Goal: Information Seeking & Learning: Learn about a topic

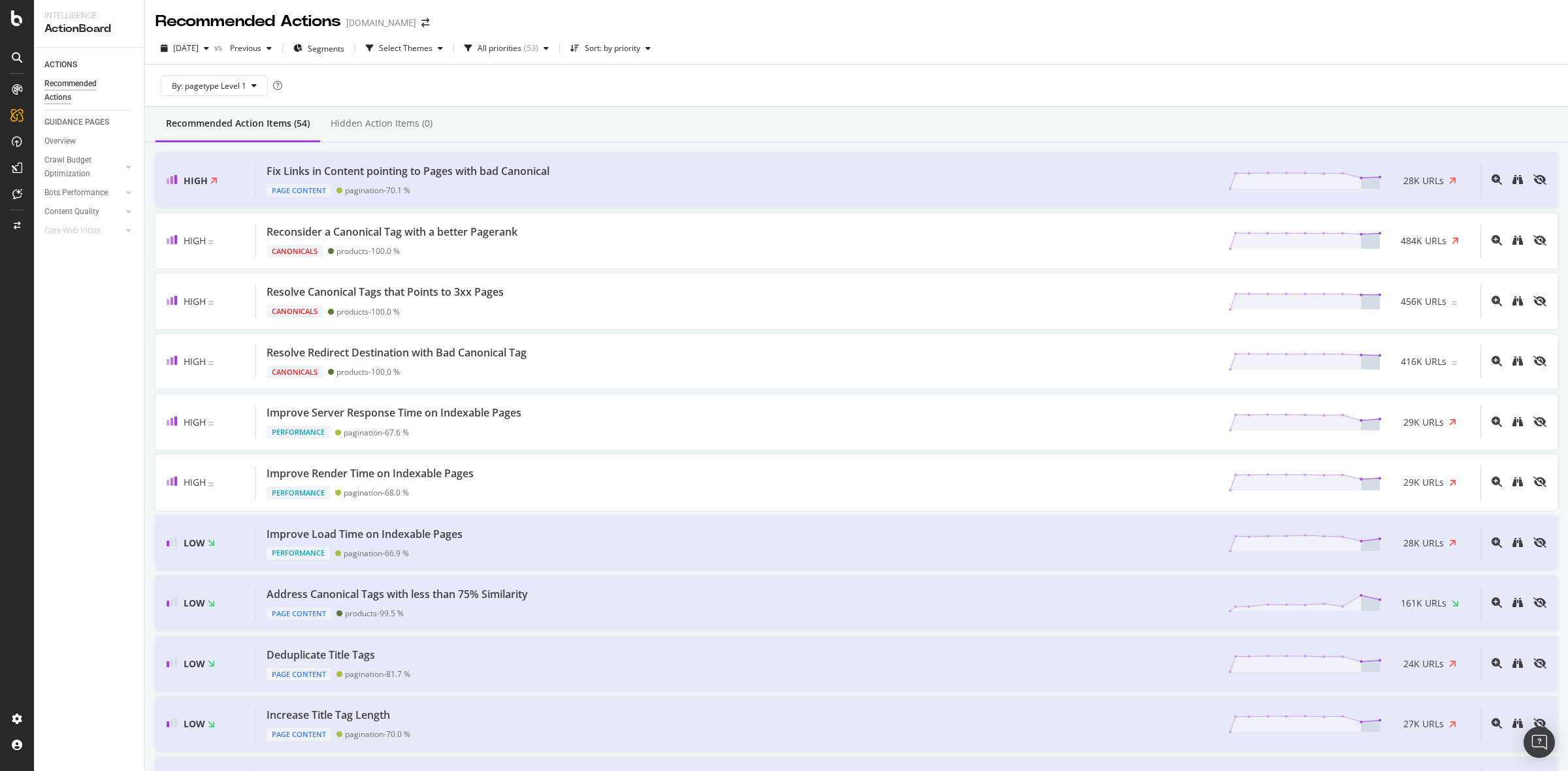
click at [971, 72] on div "By: pagetype Level 1" at bounding box center [856, 85] width 1402 height 42
click at [864, 77] on div "By: pagetype Level 1" at bounding box center [856, 85] width 1402 height 42
click at [537, 543] on div "Improve Load Time on Indexable Pages Performance pagination - 66.9 % 28K URLs" at bounding box center [868, 544] width 1225 height 33
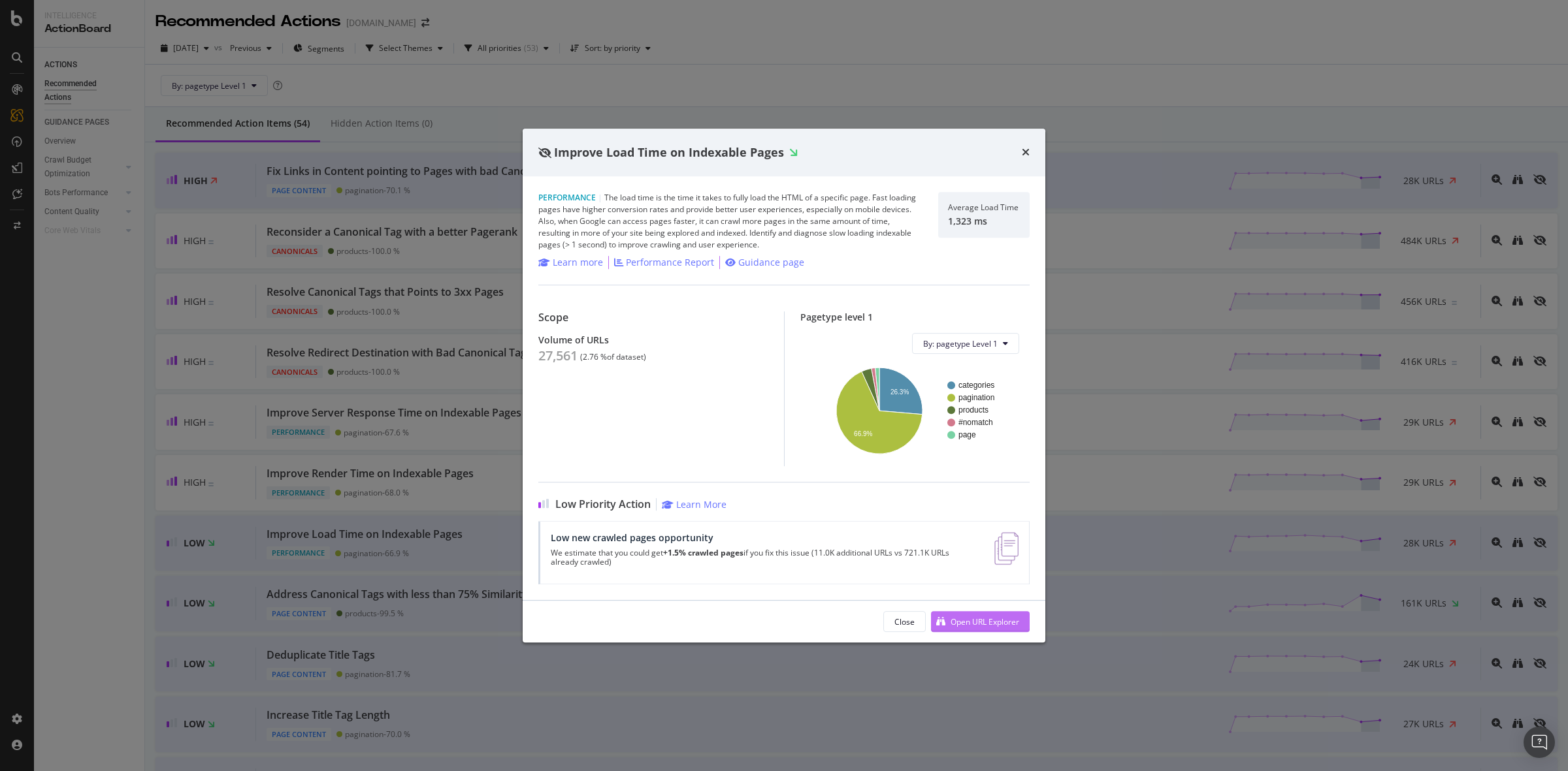
click at [989, 624] on div "Open URL Explorer" at bounding box center [985, 622] width 68 height 11
click at [1029, 155] on icon "times" at bounding box center [1026, 152] width 8 height 11
click at [1026, 153] on div "High Fix Links in Content pointing to Pages with bad Canonical Page Content pag…" at bounding box center [856, 181] width 1402 height 56
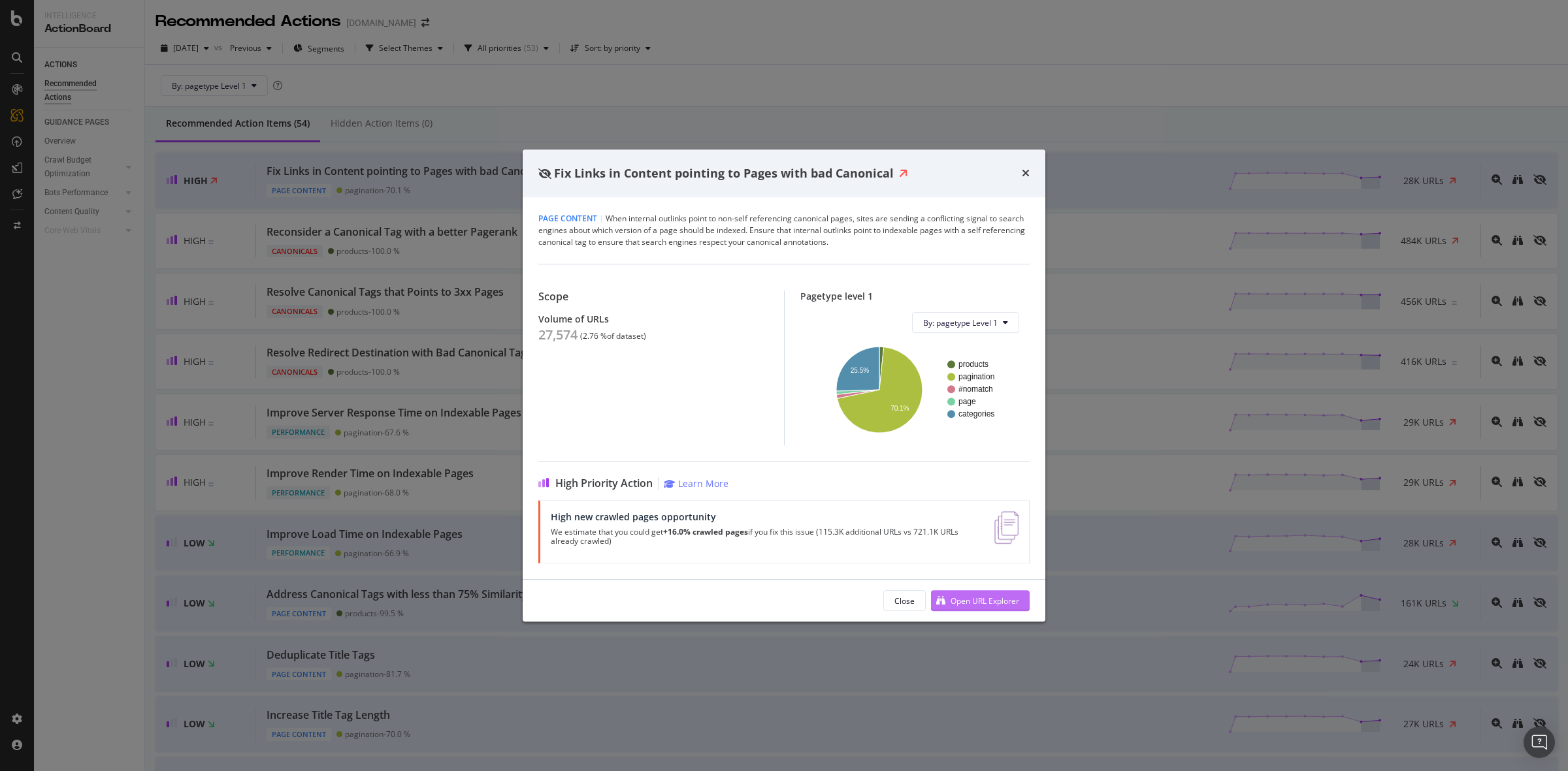
click at [968, 596] on div "Open URL Explorer" at bounding box center [985, 601] width 68 height 11
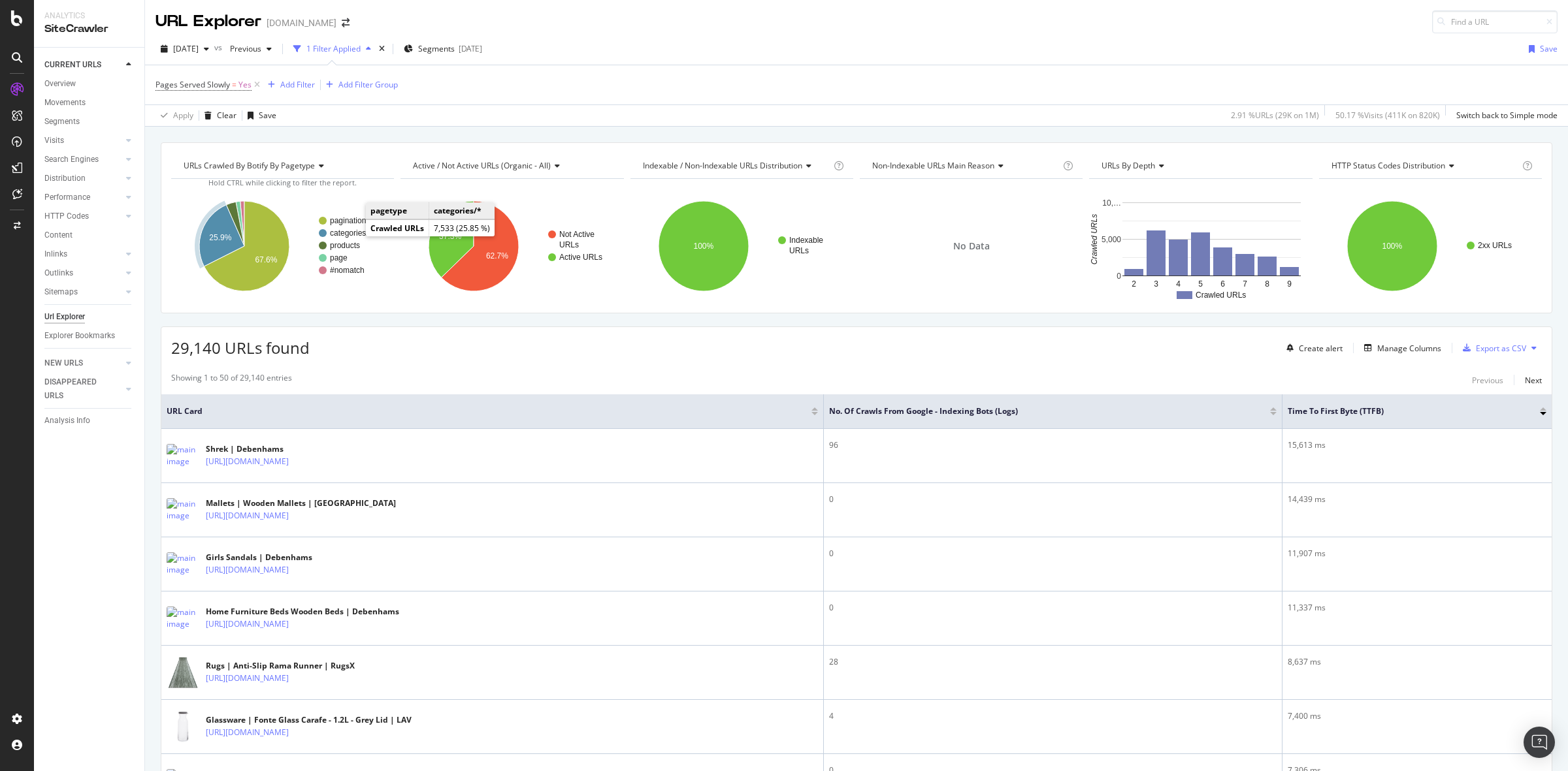
click at [353, 230] on text "categories/*" at bounding box center [351, 233] width 42 height 9
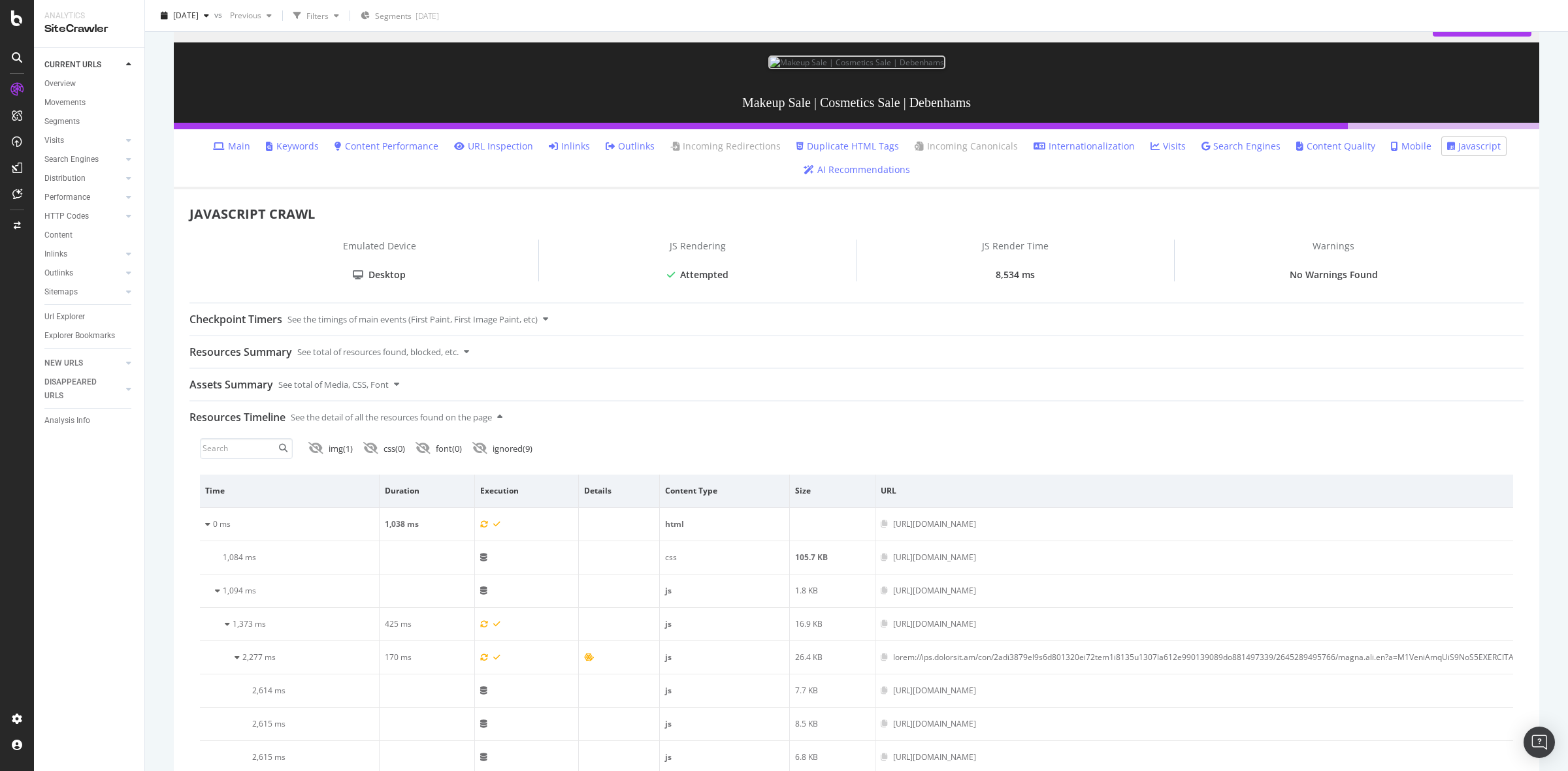
scroll to position [163, 0]
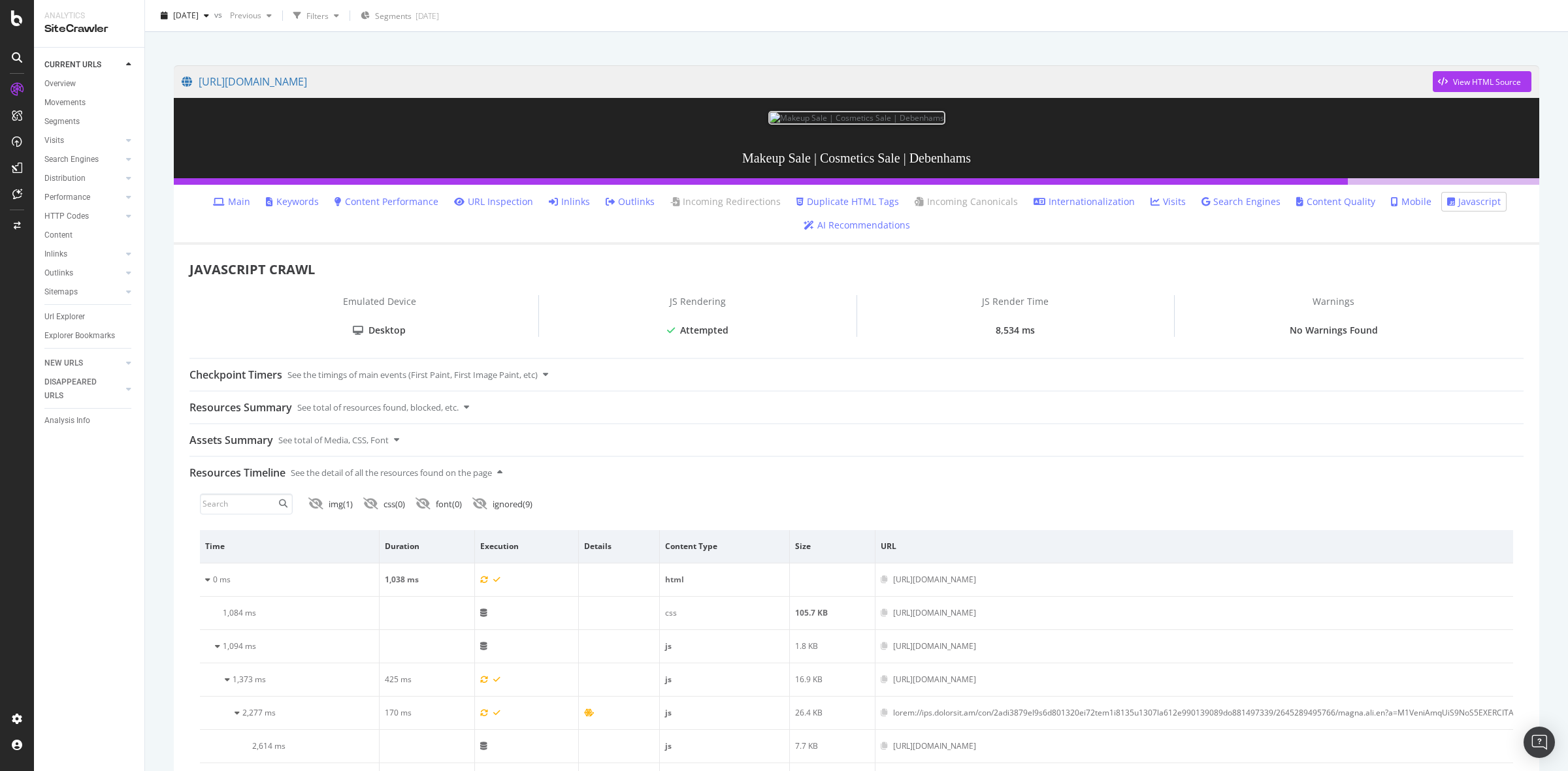
scroll to position [0, 0]
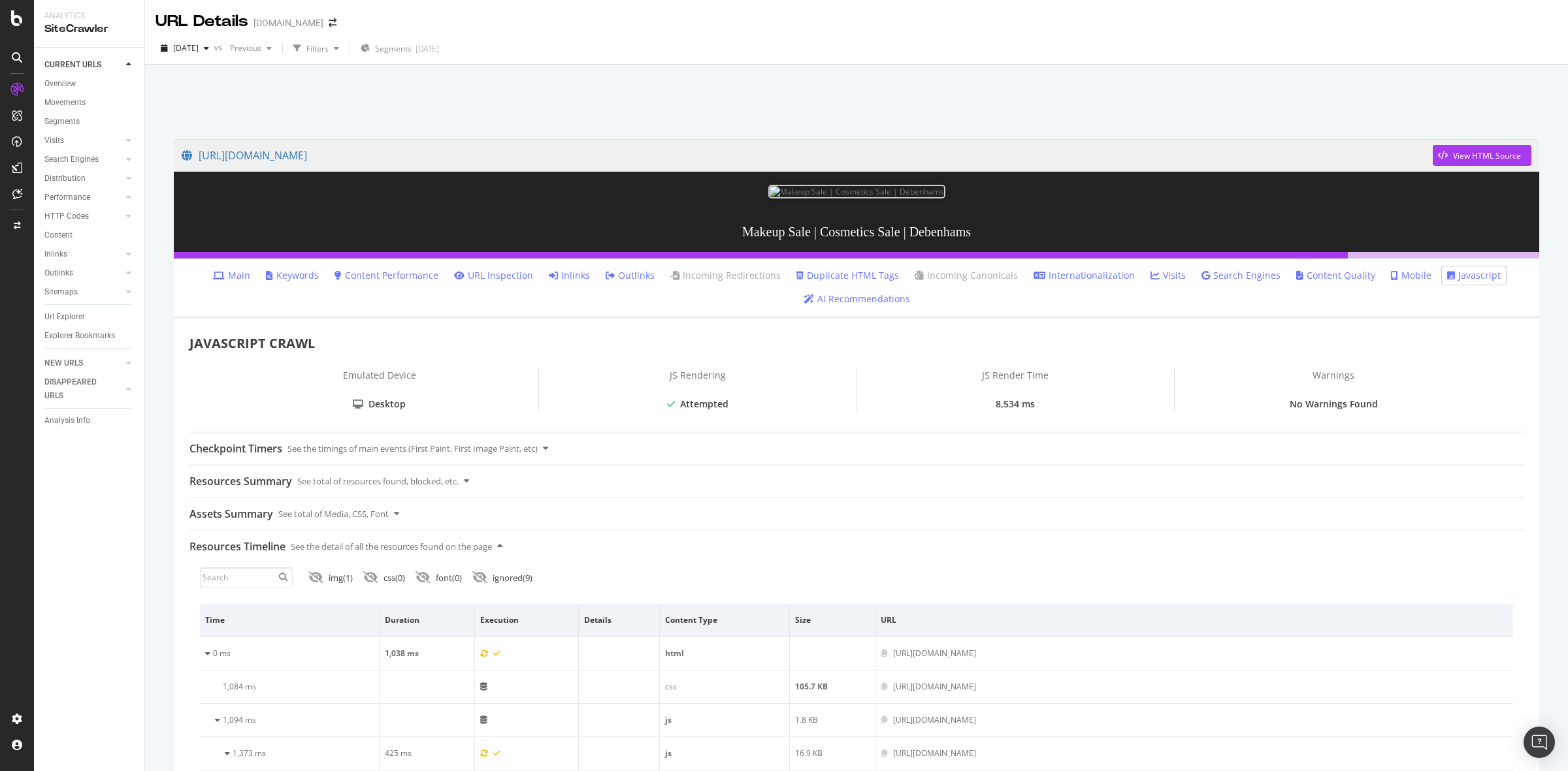
click at [854, 80] on div at bounding box center [856, 98] width 1392 height 56
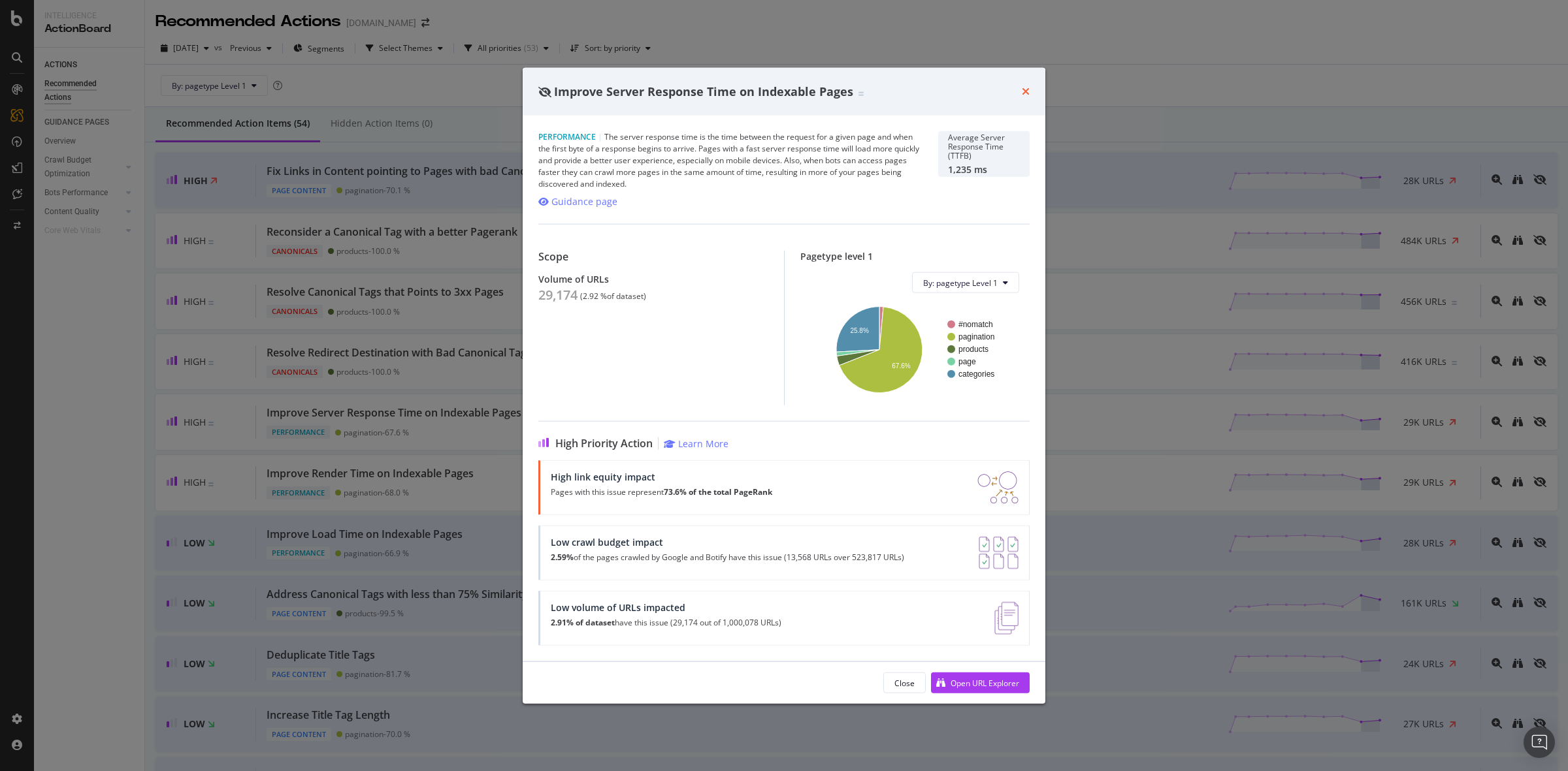
click at [1027, 90] on icon "times" at bounding box center [1026, 92] width 8 height 11
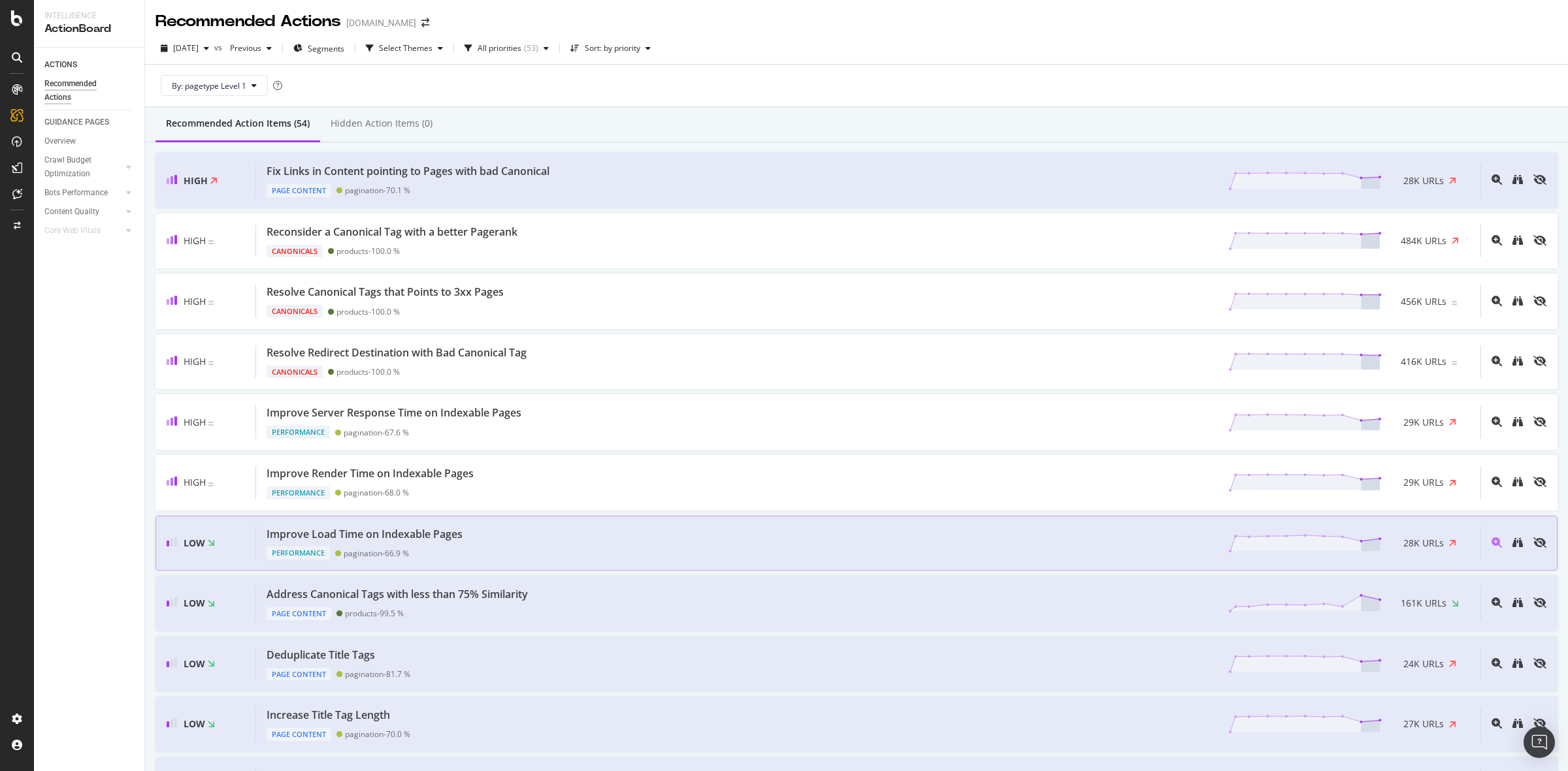
click at [549, 531] on div "Improve Load Time on Indexable Pages Performance pagination - 66.9 % 28K URLs" at bounding box center [868, 544] width 1225 height 33
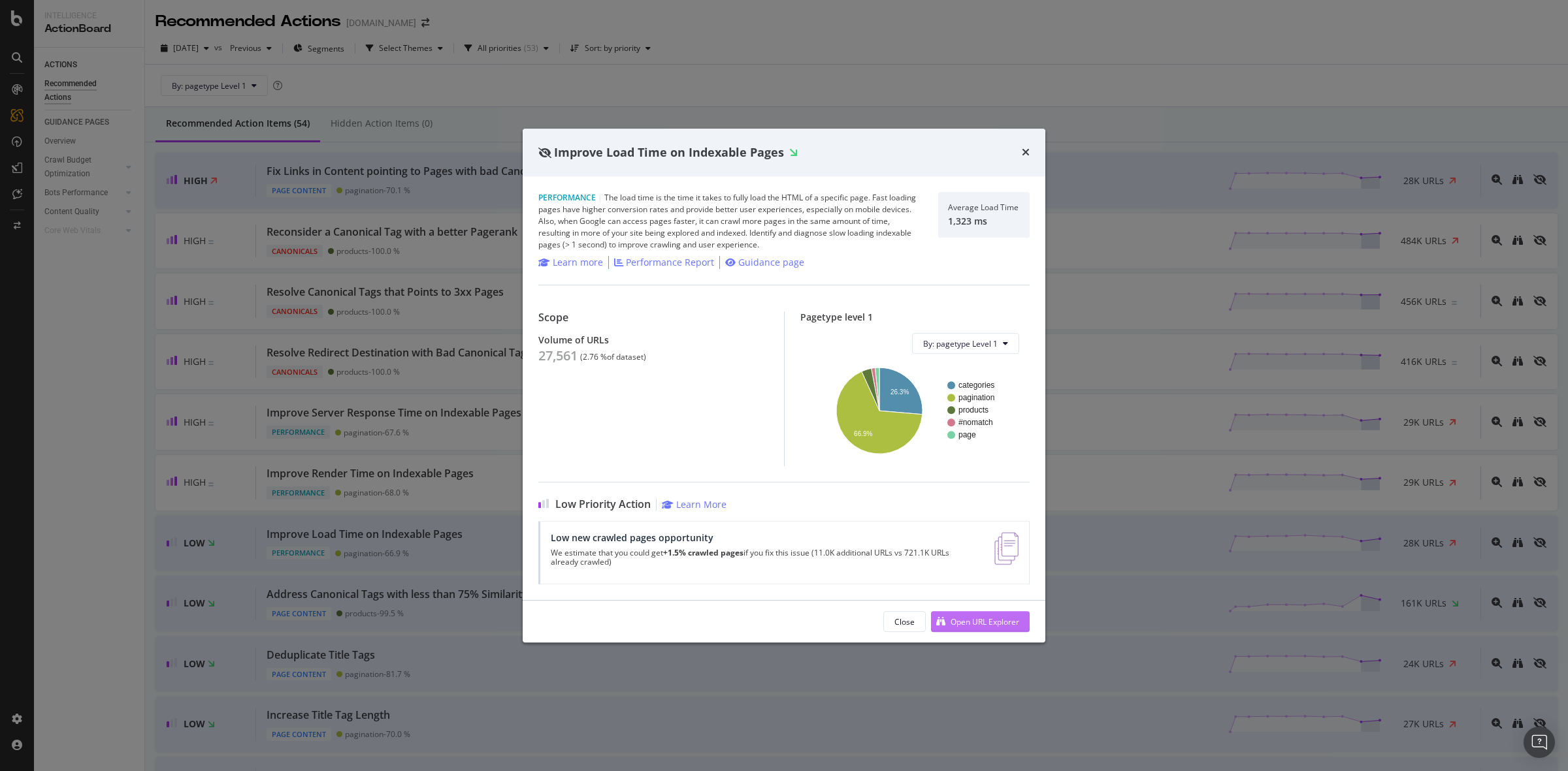
click at [985, 619] on div "Open URL Explorer" at bounding box center [985, 622] width 68 height 11
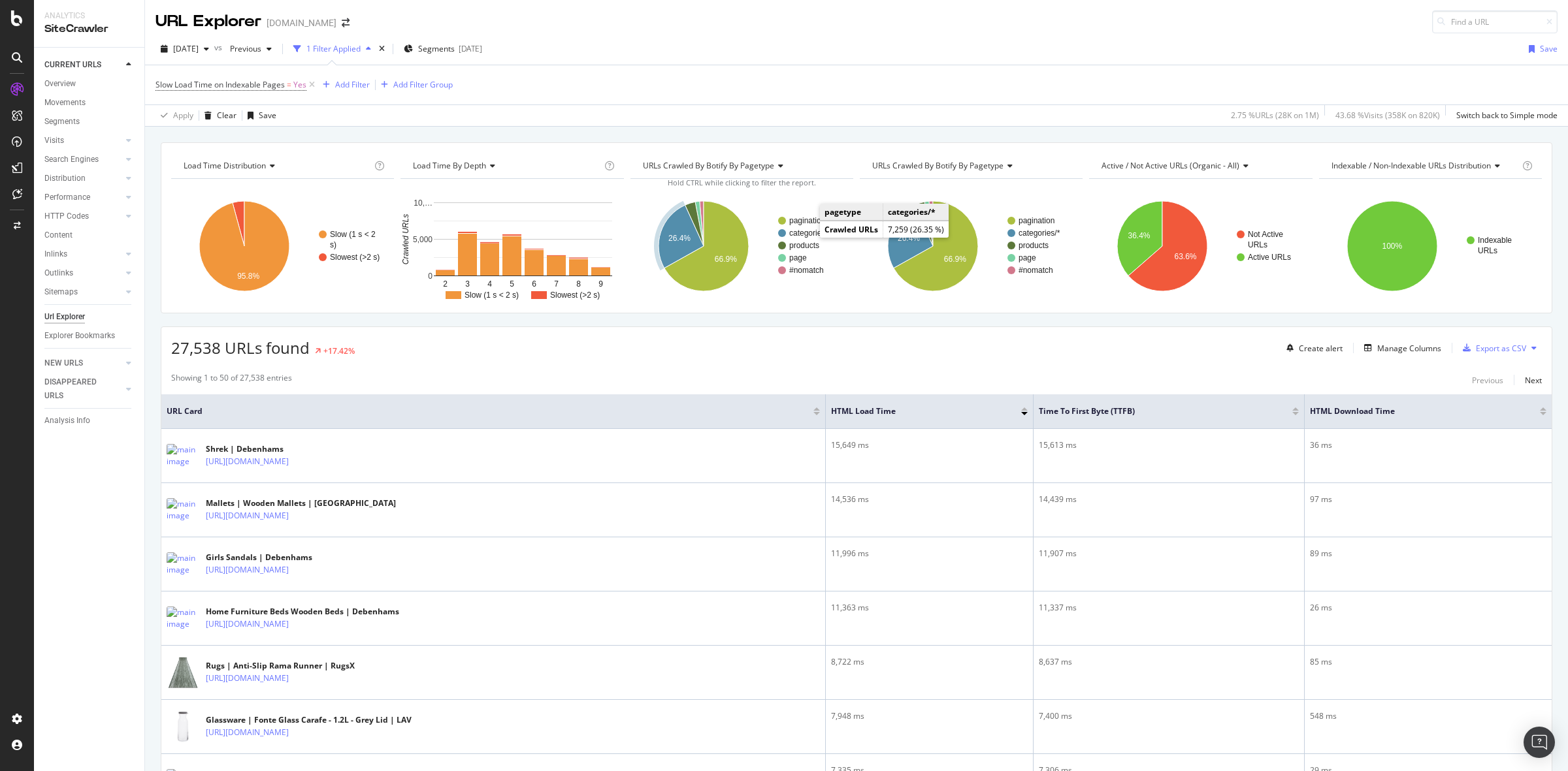
click at [805, 235] on text "categories/*" at bounding box center [810, 233] width 42 height 9
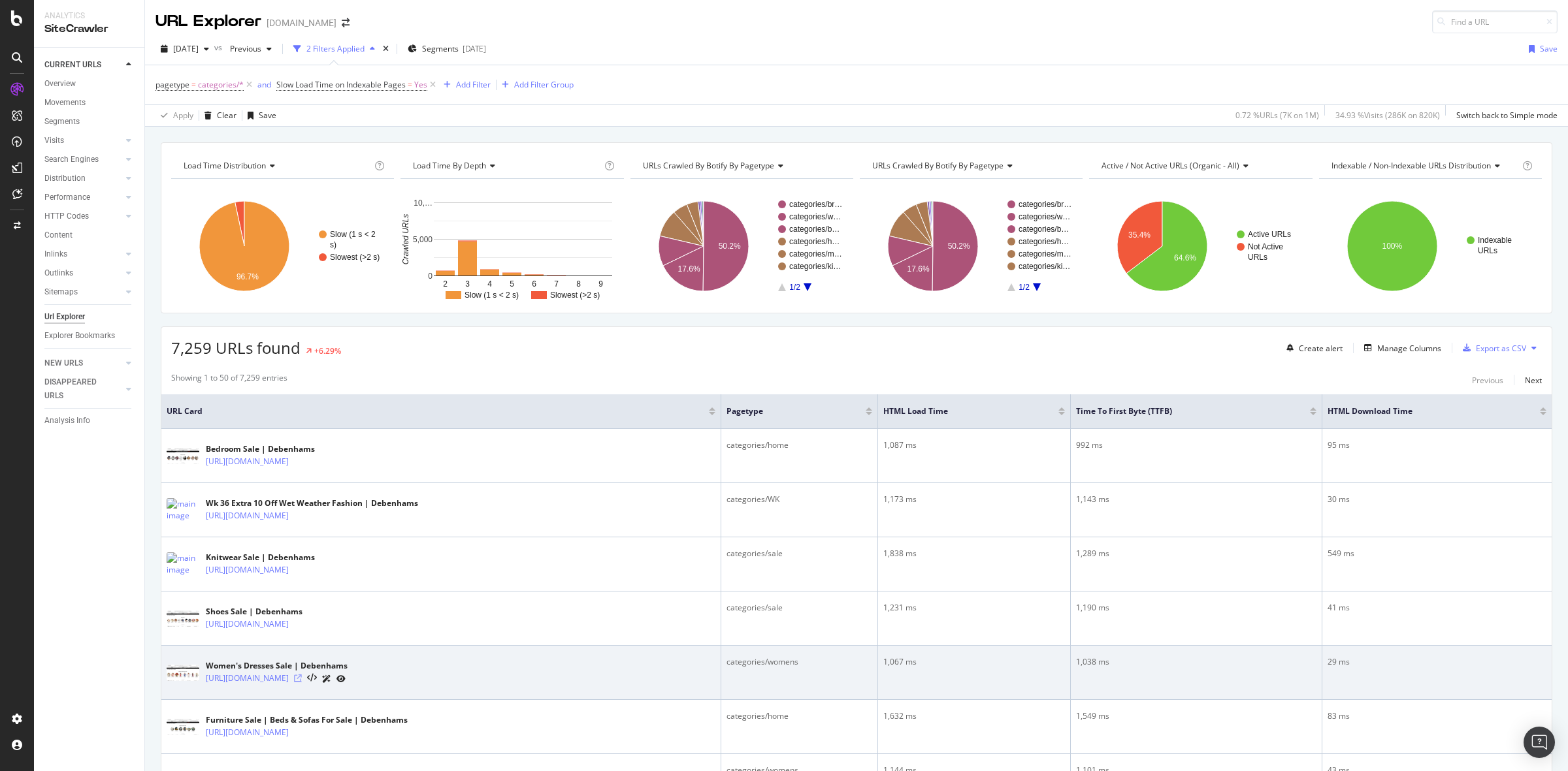
click at [302, 681] on icon at bounding box center [298, 679] width 8 height 8
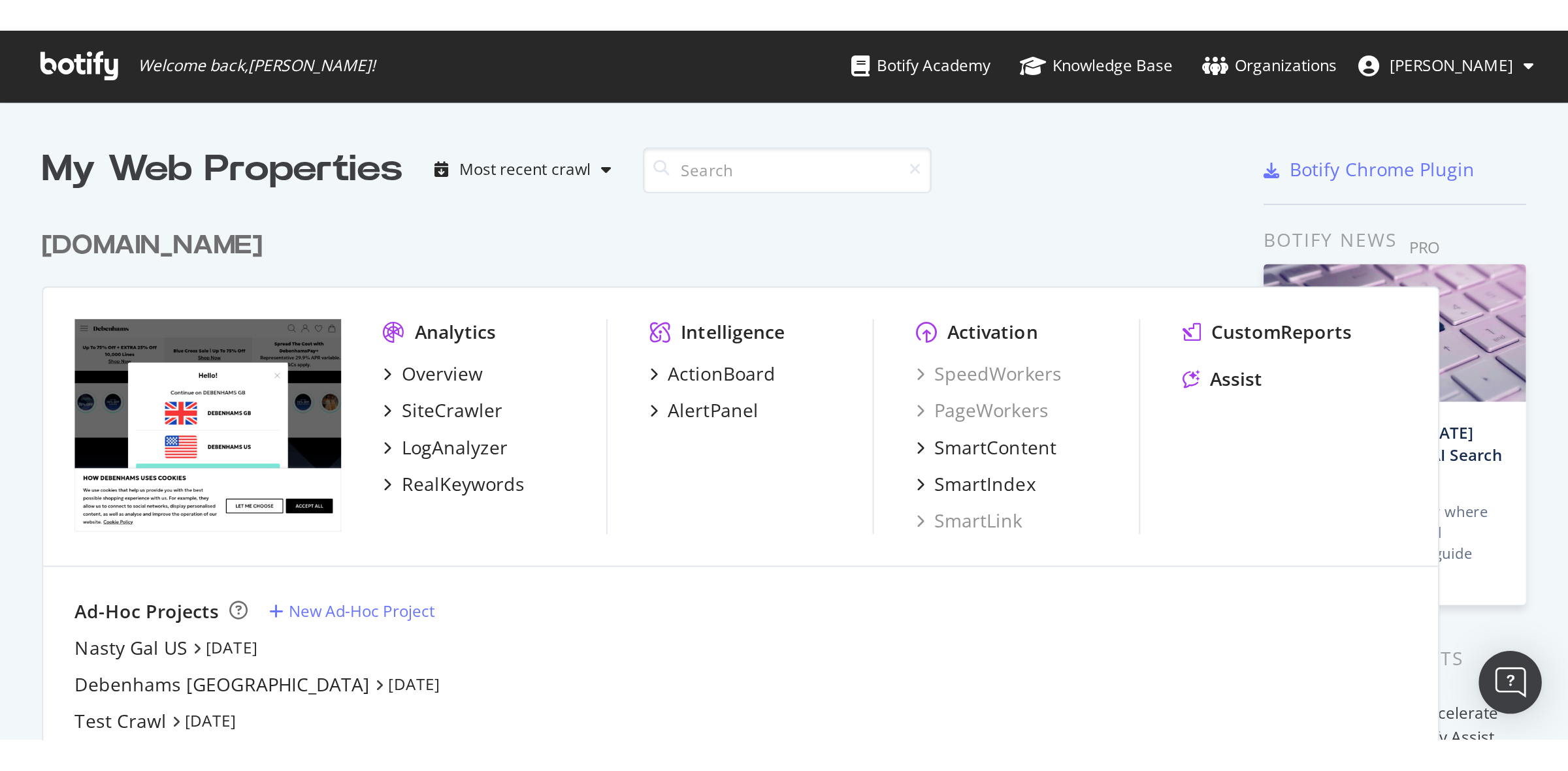
scroll to position [271, 694]
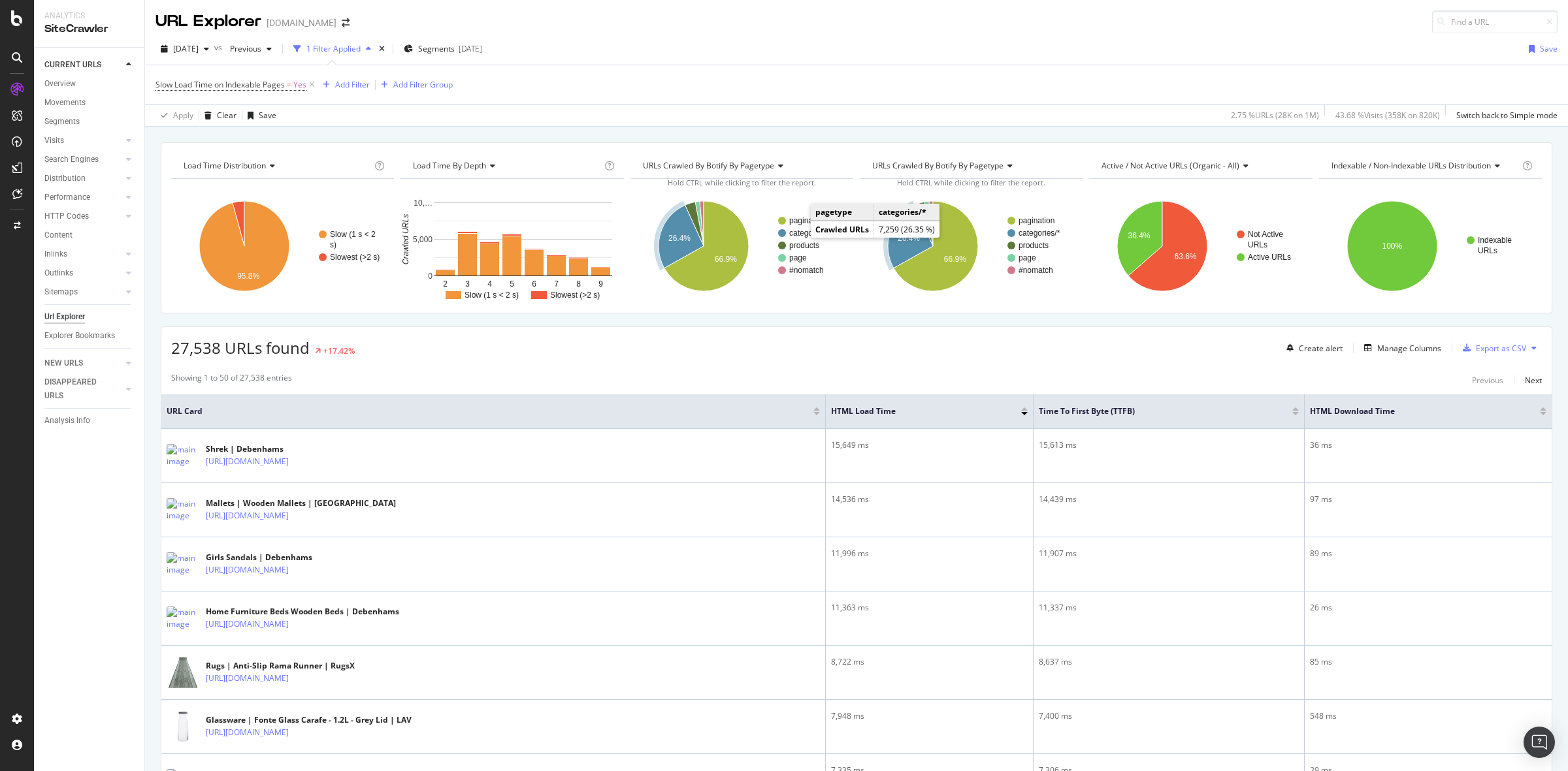
click at [799, 233] on text "categories/*" at bounding box center [810, 233] width 42 height 9
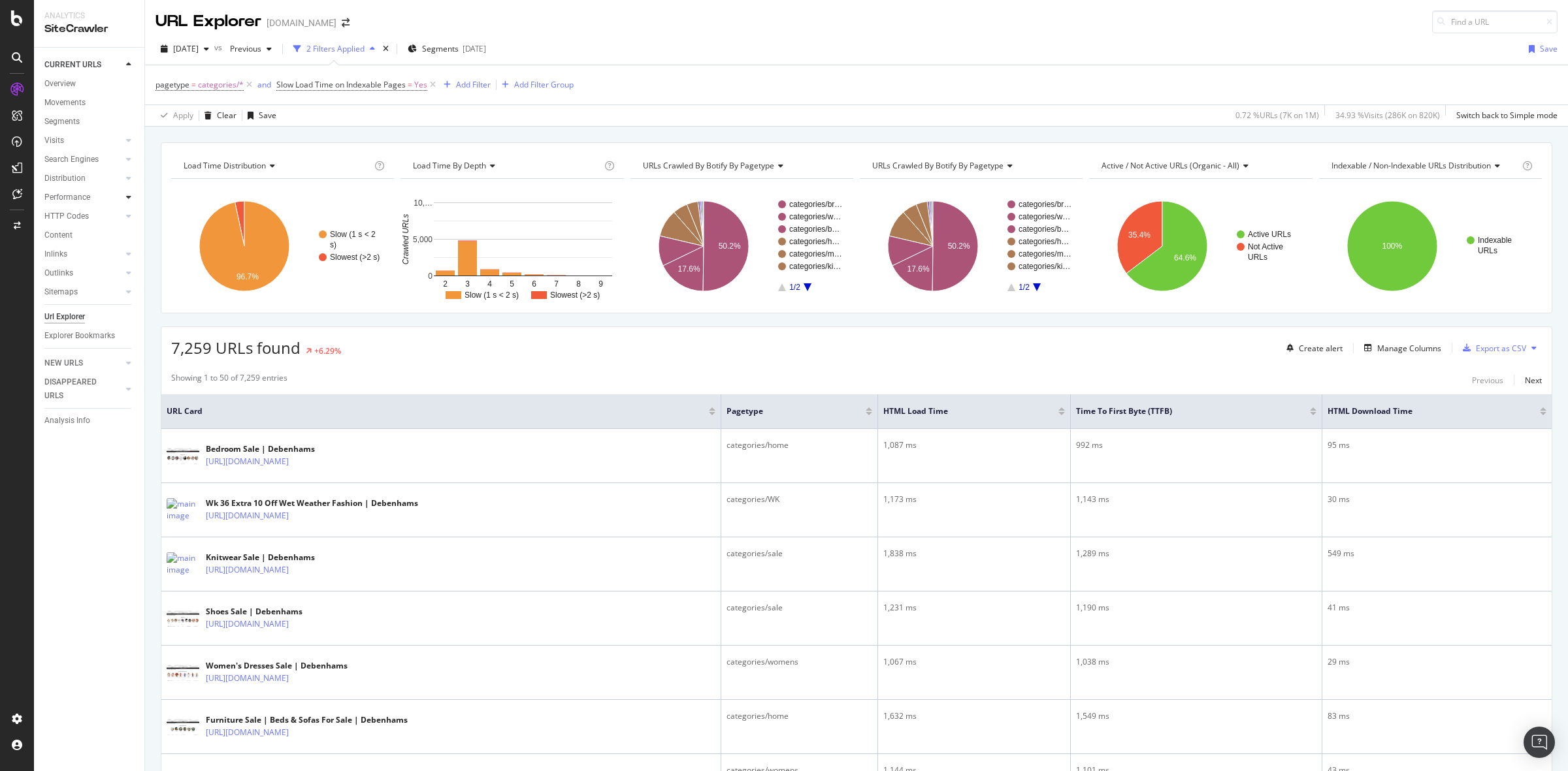
click at [129, 194] on icon at bounding box center [129, 197] width 5 height 8
click at [124, 272] on div at bounding box center [129, 273] width 13 height 13
click at [122, 199] on div at bounding box center [129, 197] width 13 height 13
click at [62, 258] on div "Insights" at bounding box center [64, 254] width 28 height 14
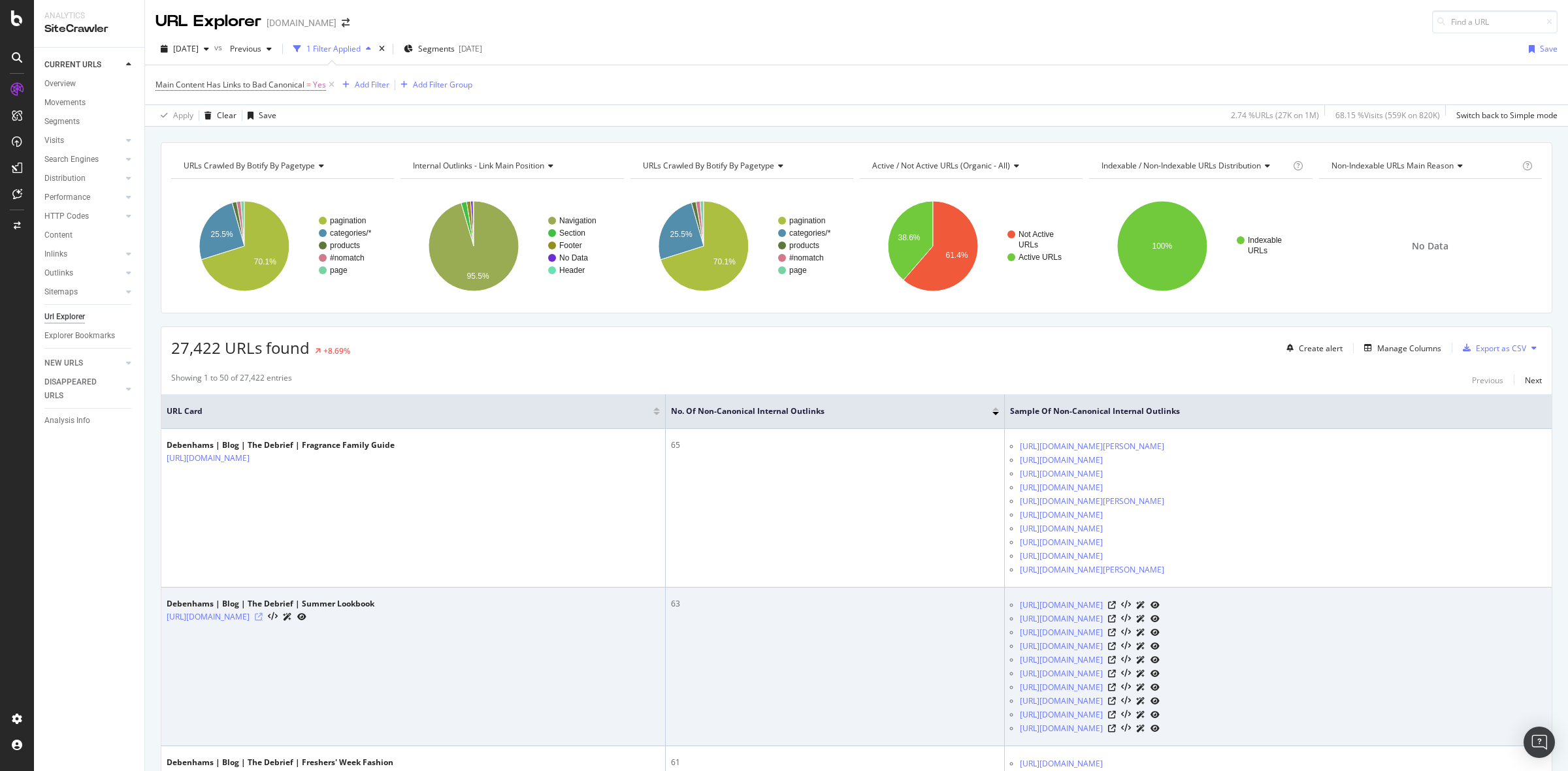
click at [262, 621] on icon at bounding box center [259, 617] width 8 height 8
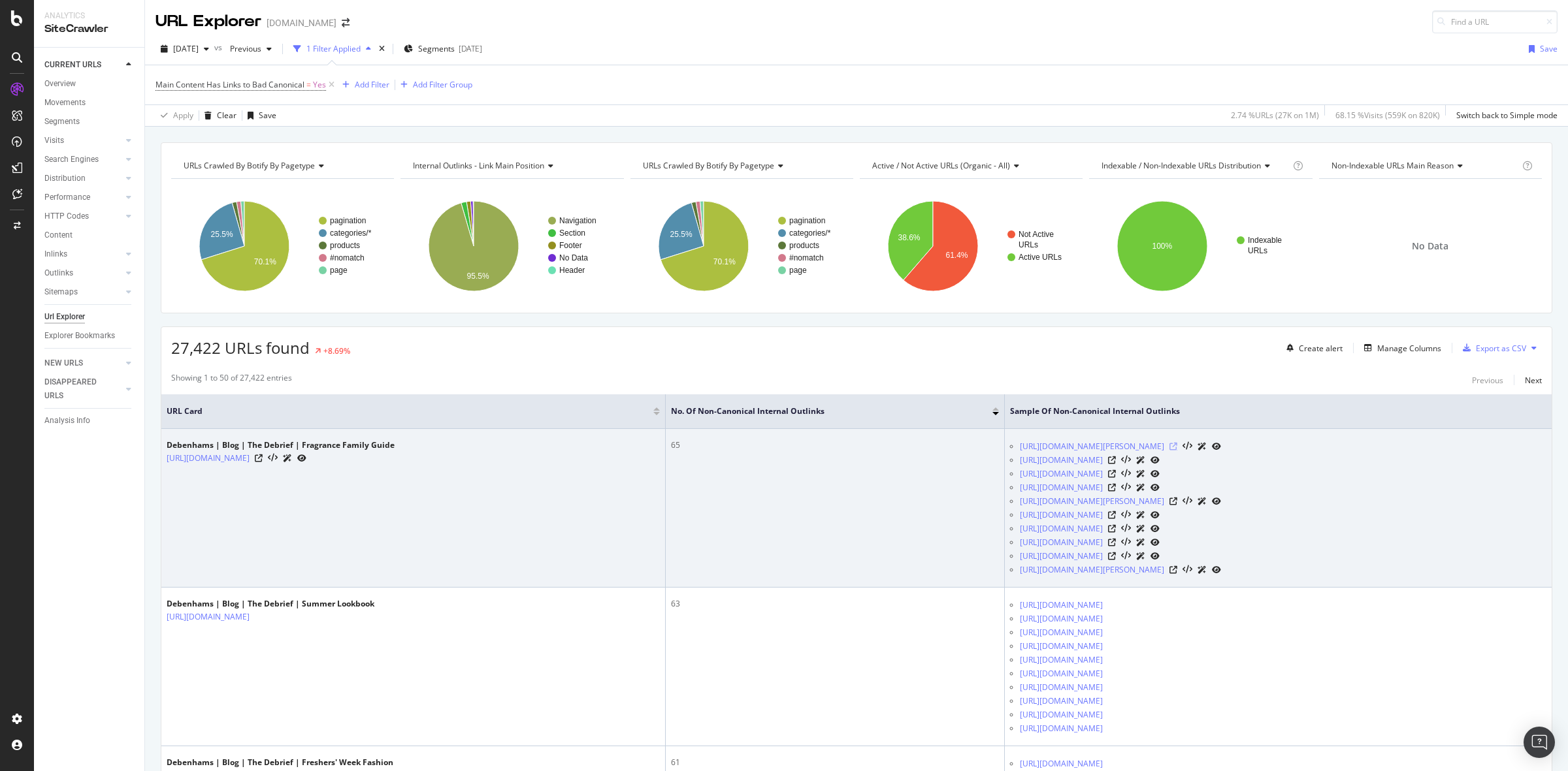
click at [1177, 450] on icon at bounding box center [1173, 447] width 8 height 8
click at [1134, 451] on link "[URL][DOMAIN_NAME][PERSON_NAME]" at bounding box center [1092, 447] width 144 height 13
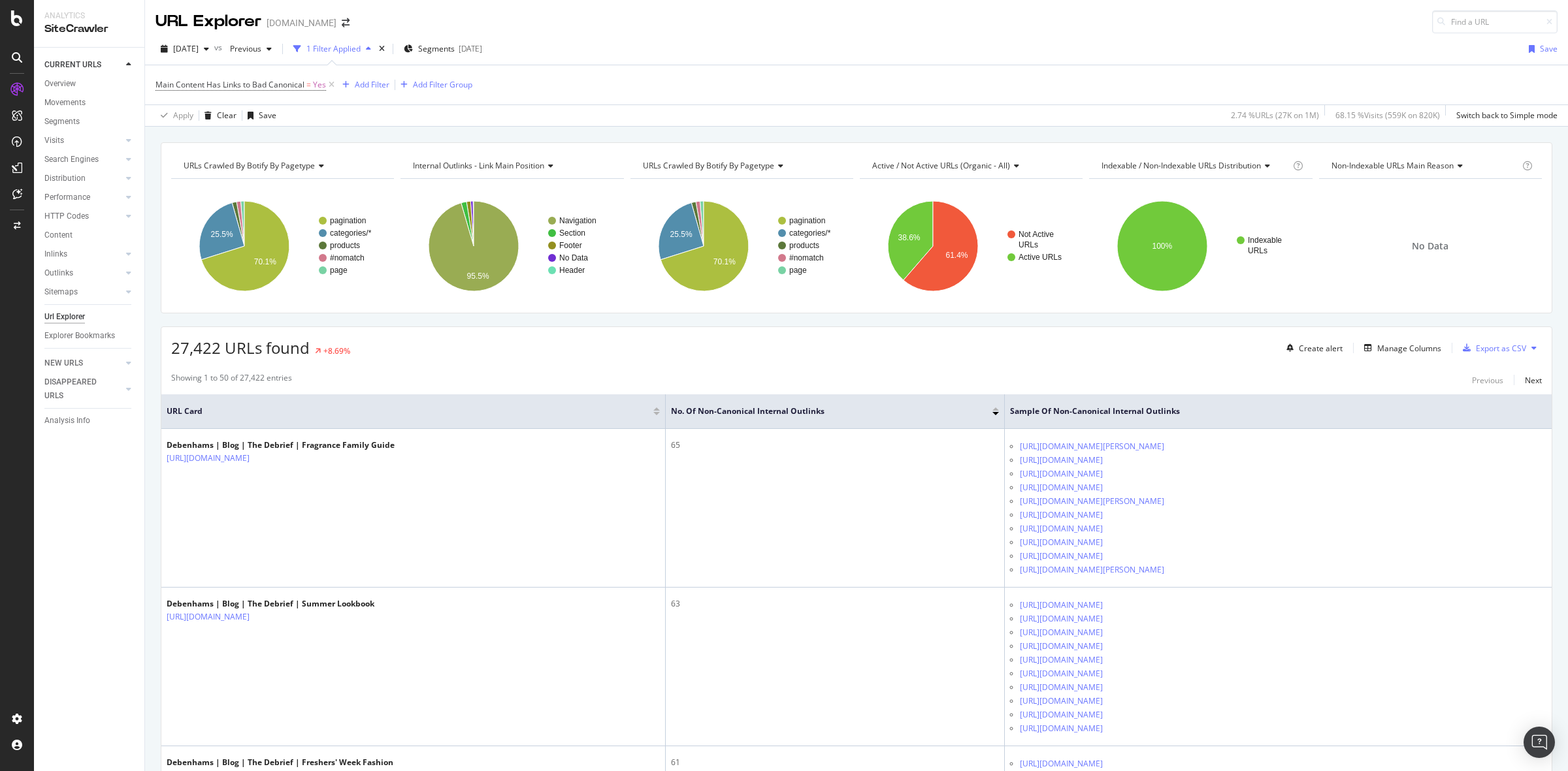
click at [1027, 140] on div "URLs Crawled By Botify By pagetype Chart (by Value) Table Expand Export as CSV …" at bounding box center [856, 142] width 1423 height 31
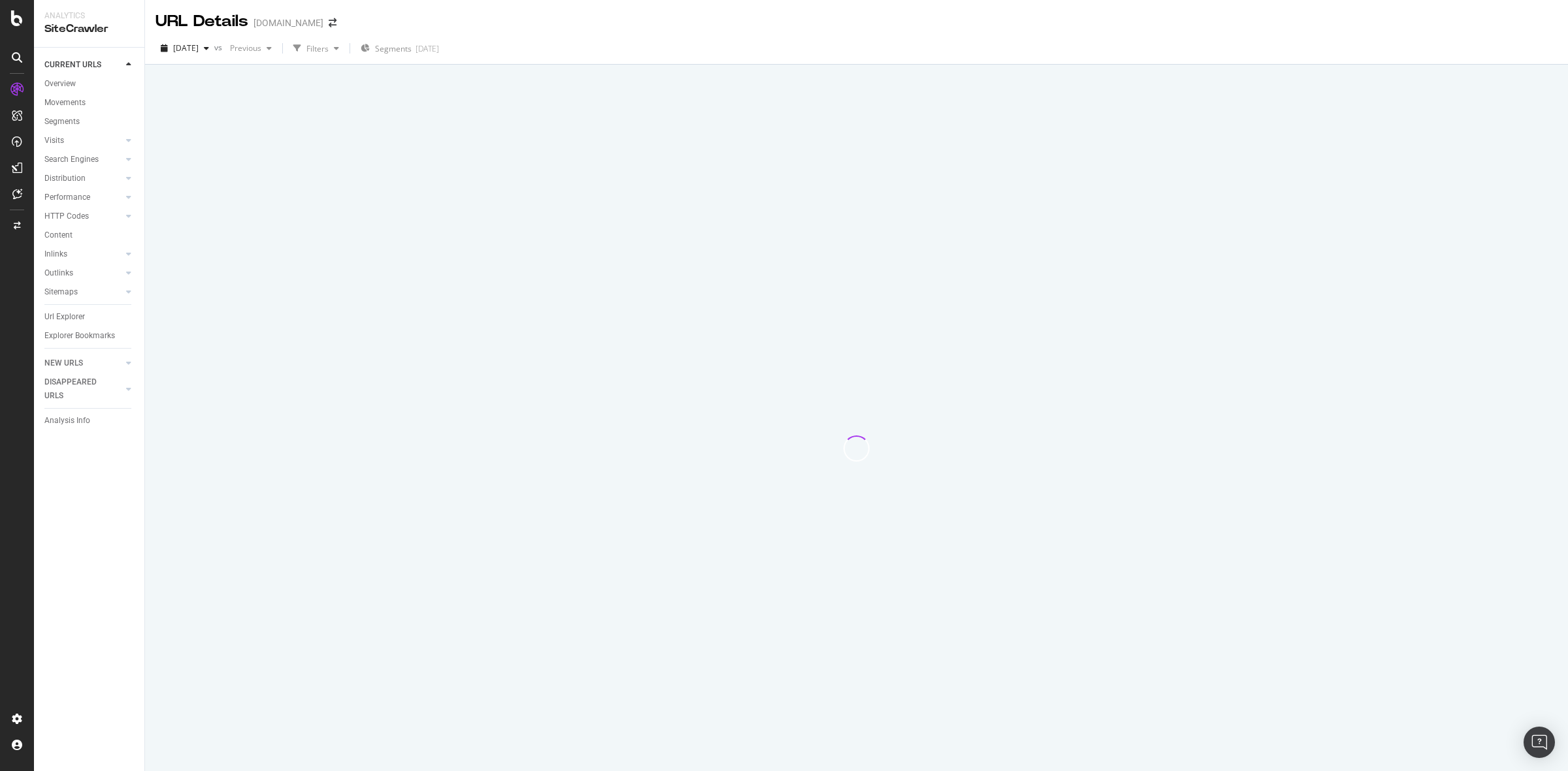
click at [1288, 163] on div at bounding box center [856, 449] width 1392 height 645
